Goal: Information Seeking & Learning: Learn about a topic

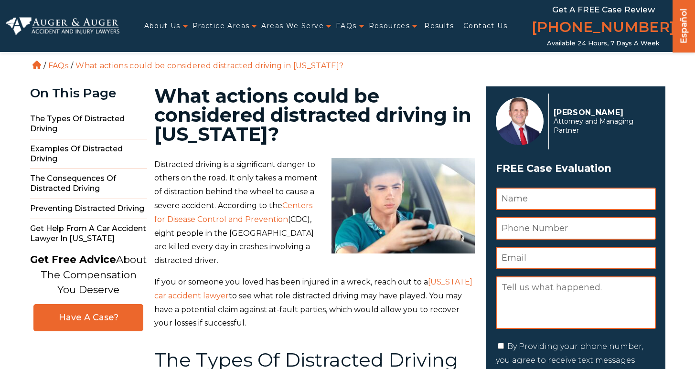
scroll to position [18, 0]
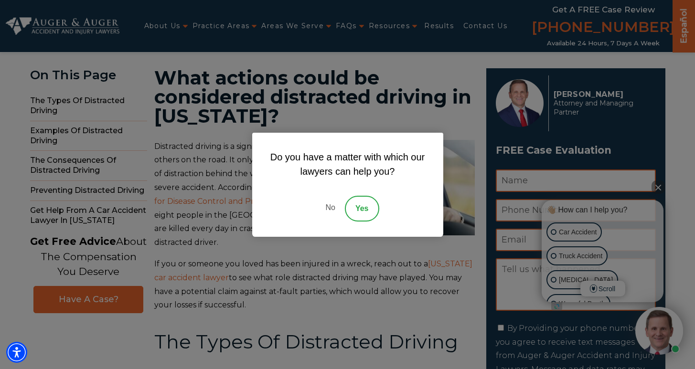
click at [327, 206] on link "No" at bounding box center [330, 209] width 29 height 26
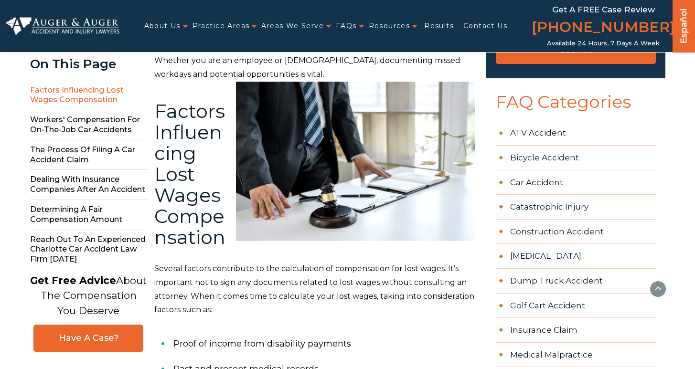
scroll to position [377, 0]
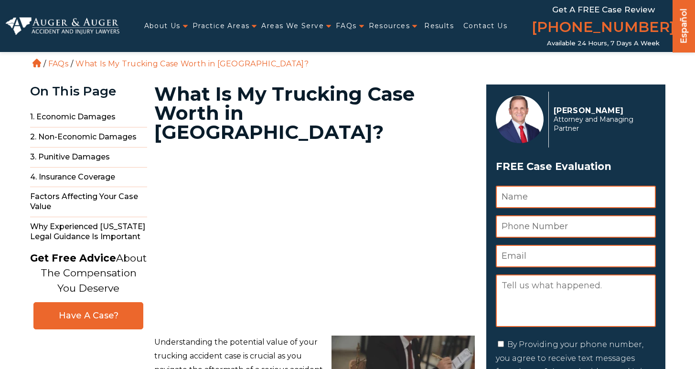
scroll to position [137, 0]
